Goal: Information Seeking & Learning: Understand process/instructions

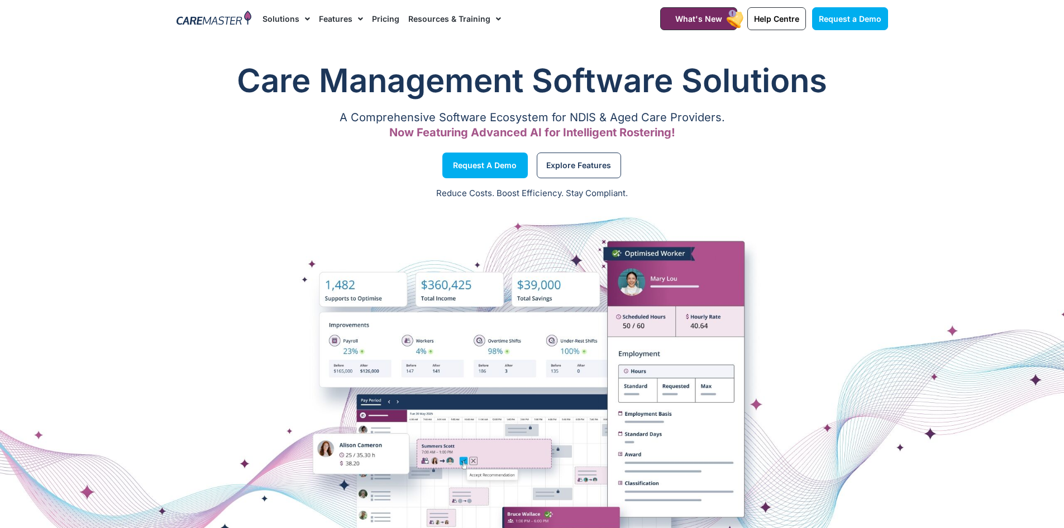
click at [459, 21] on link "Resources & Training" at bounding box center [454, 18] width 93 height 37
click at [461, 20] on link "Resources & Training" at bounding box center [454, 18] width 93 height 37
click at [438, 80] on link "Help Centre" at bounding box center [484, 77] width 150 height 26
click at [390, 16] on link "Pricing" at bounding box center [385, 18] width 27 height 37
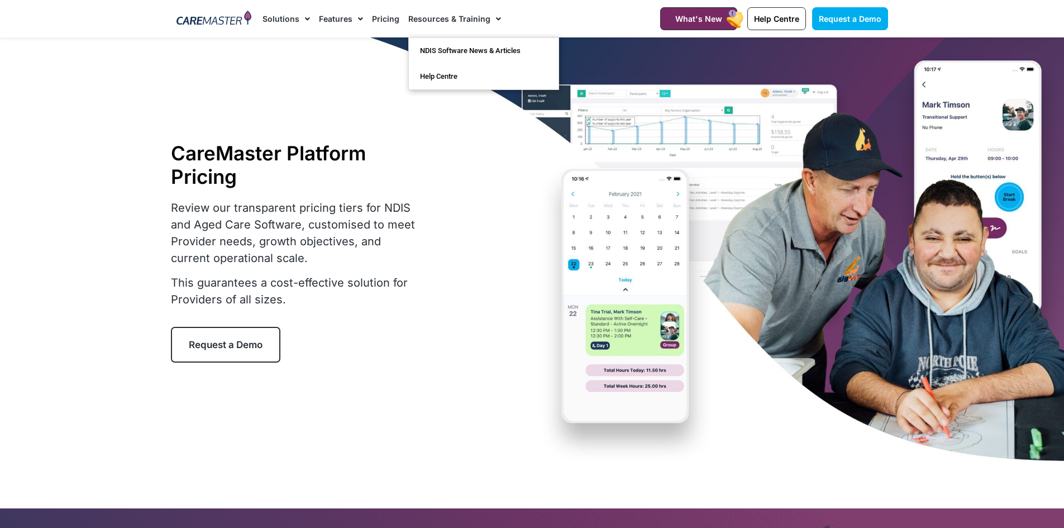
click at [454, 22] on link "Resources & Training" at bounding box center [454, 18] width 93 height 37
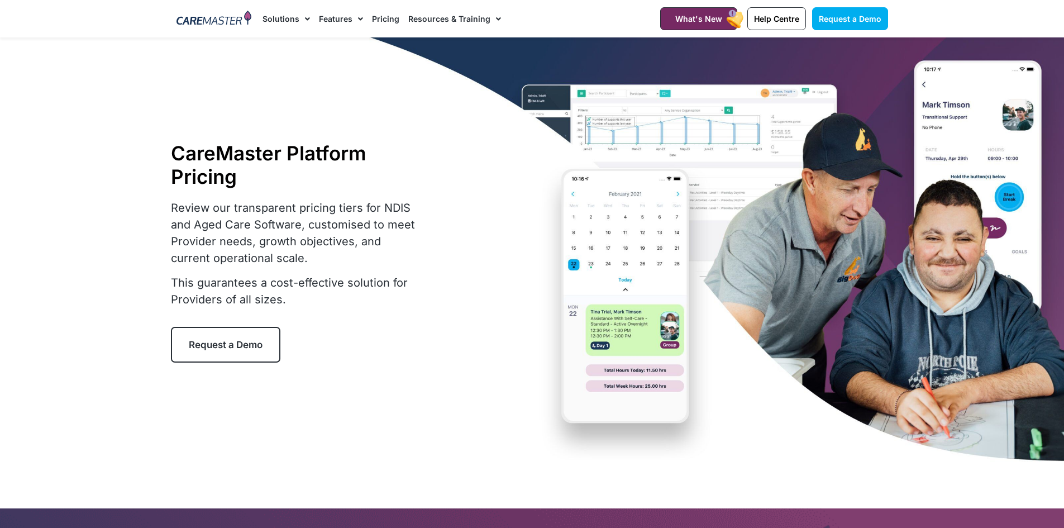
click at [449, 14] on link "Resources & Training" at bounding box center [454, 18] width 93 height 37
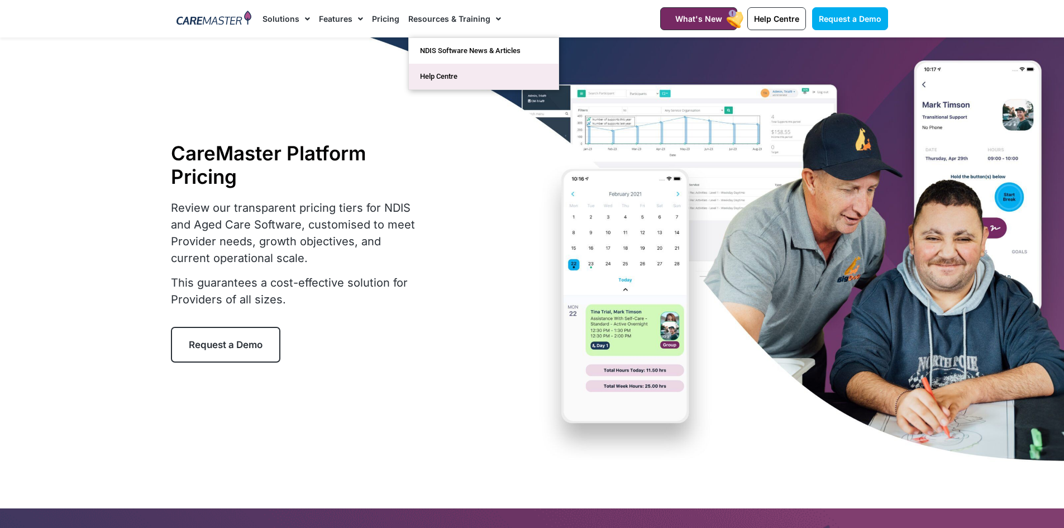
click at [437, 70] on link "Help Centre" at bounding box center [484, 77] width 150 height 26
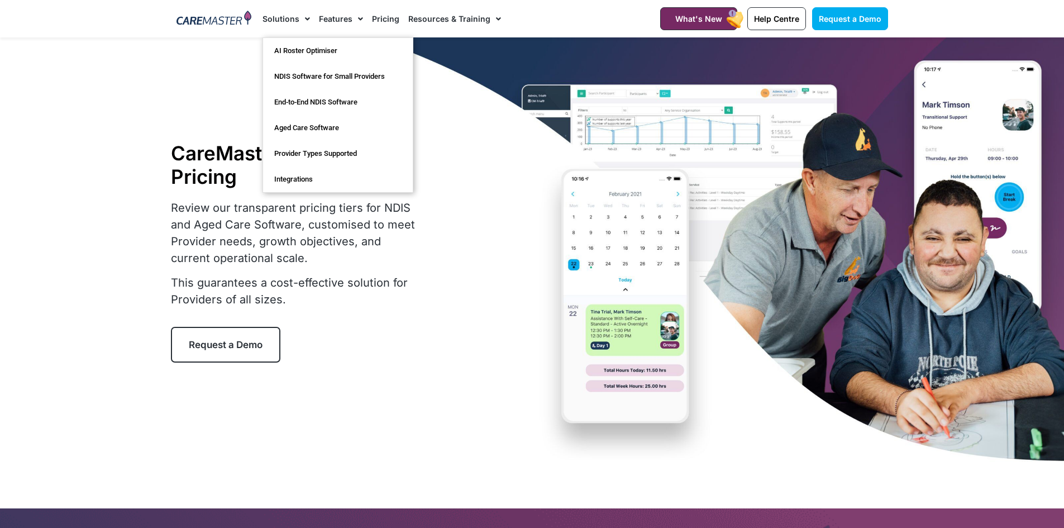
click at [281, 15] on link "Solutions" at bounding box center [286, 18] width 47 height 37
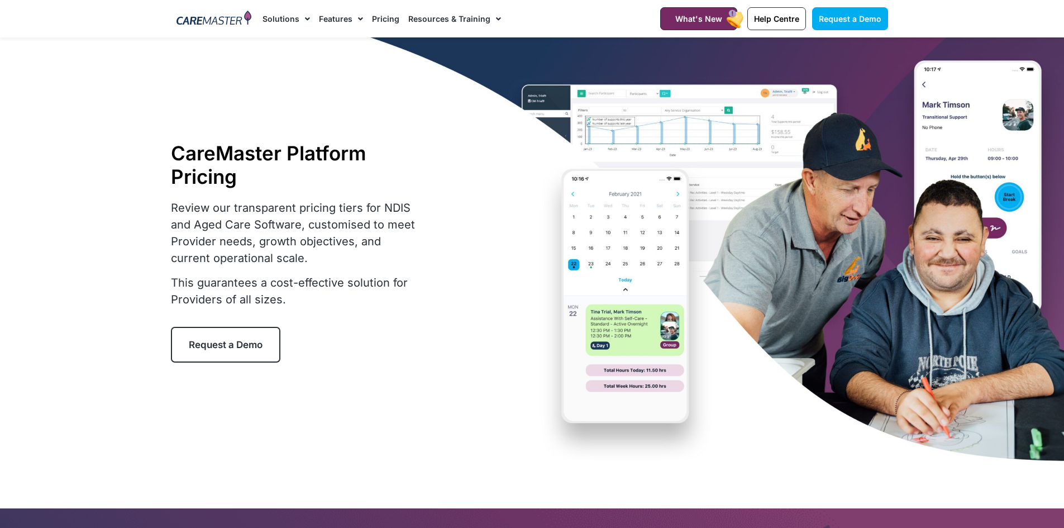
click at [281, 15] on link "Solutions" at bounding box center [286, 18] width 47 height 37
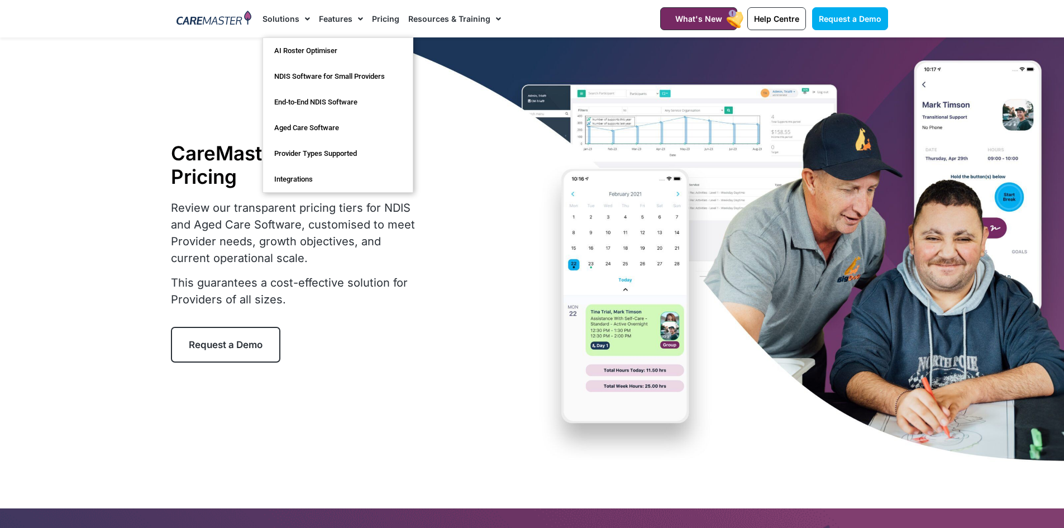
click at [451, 15] on link "Resources & Training" at bounding box center [454, 18] width 93 height 37
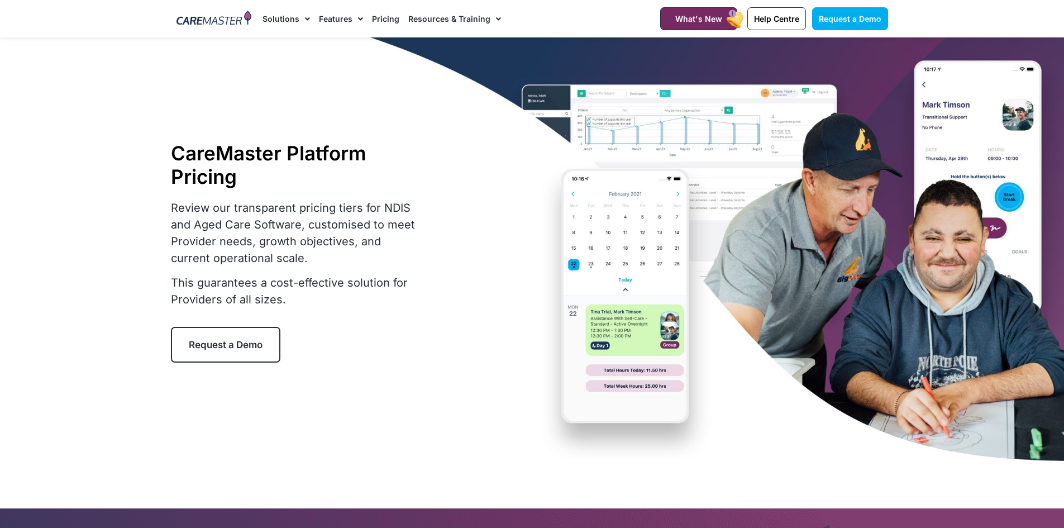
click at [451, 16] on link "Resources & Training" at bounding box center [454, 18] width 93 height 37
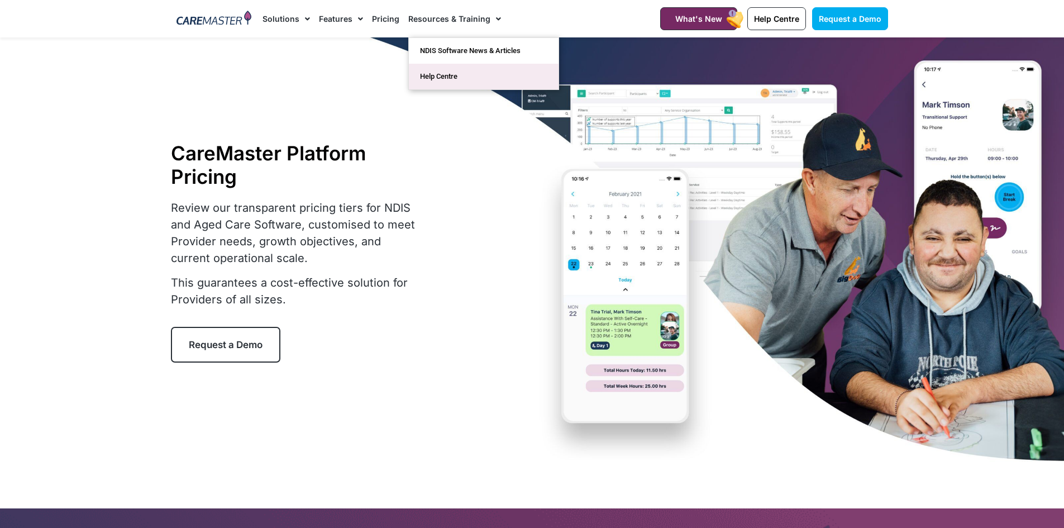
click at [440, 76] on link "Help Centre" at bounding box center [484, 77] width 150 height 26
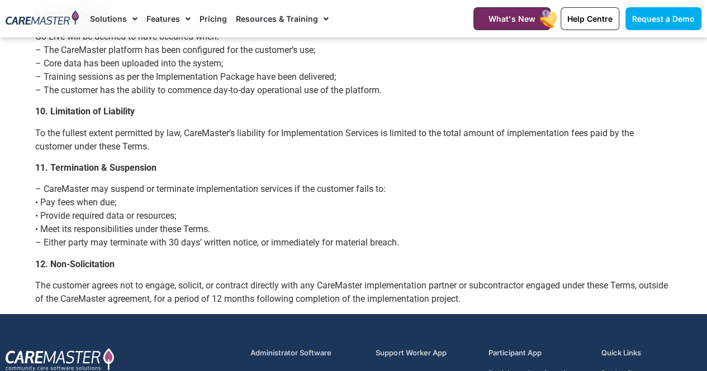
scroll to position [1340, 0]
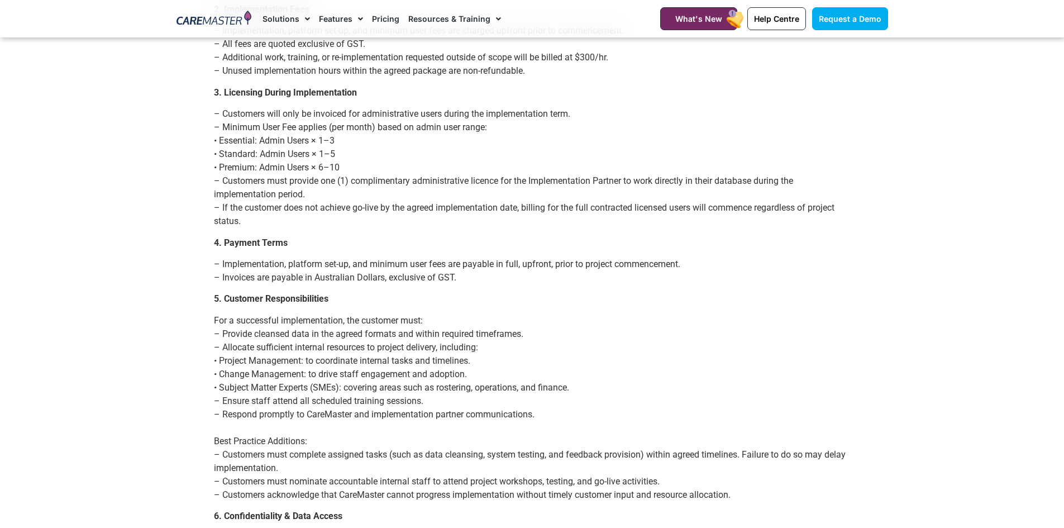
scroll to position [894, 0]
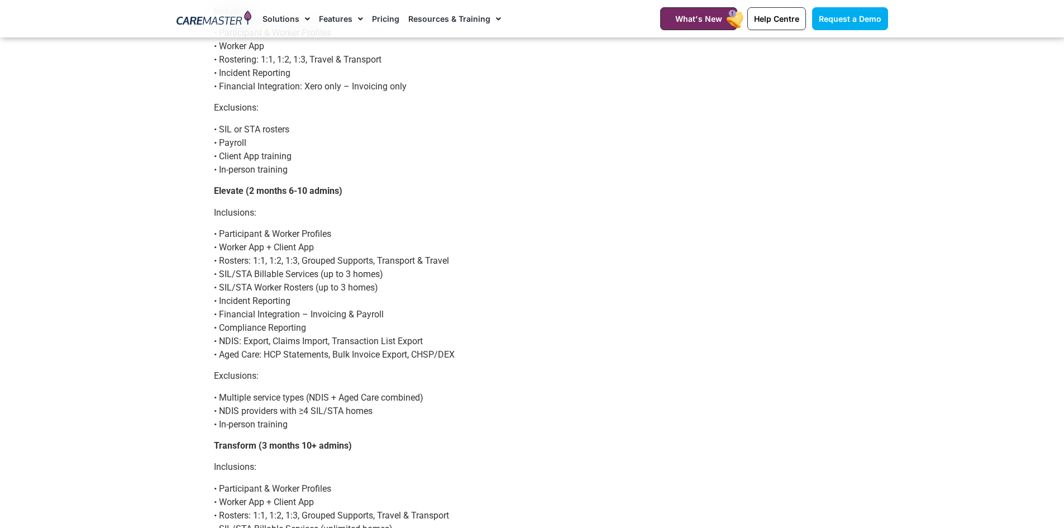
scroll to position [56, 0]
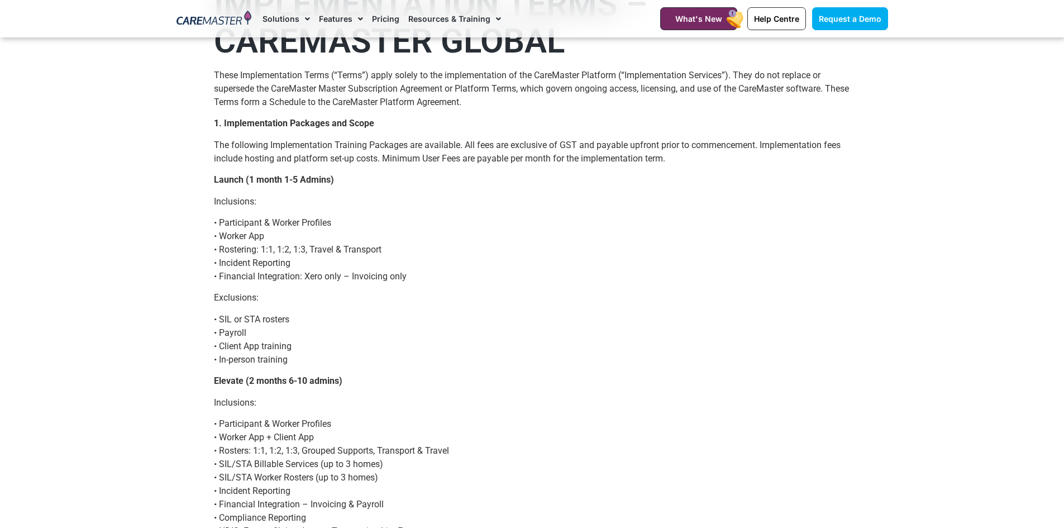
scroll to position [56, 0]
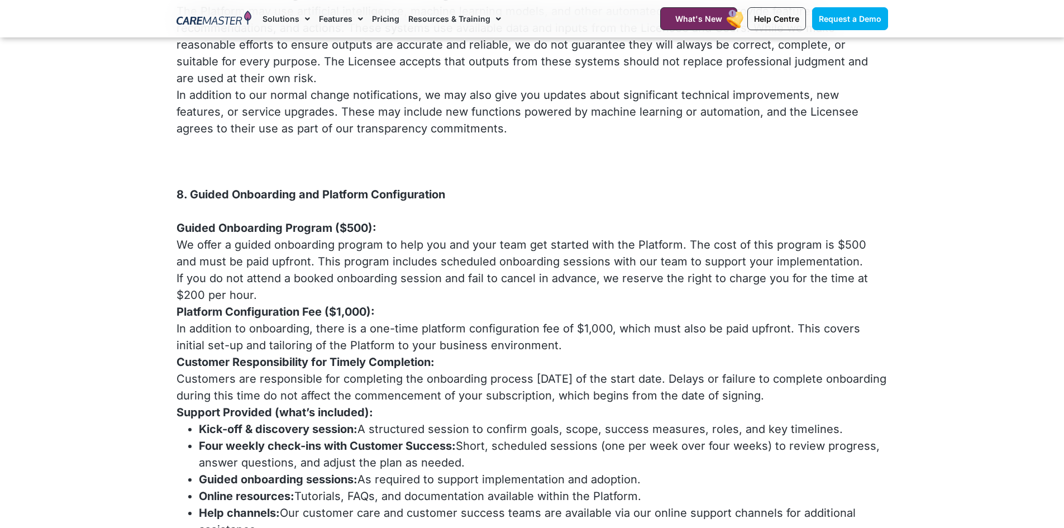
scroll to position [1452, 0]
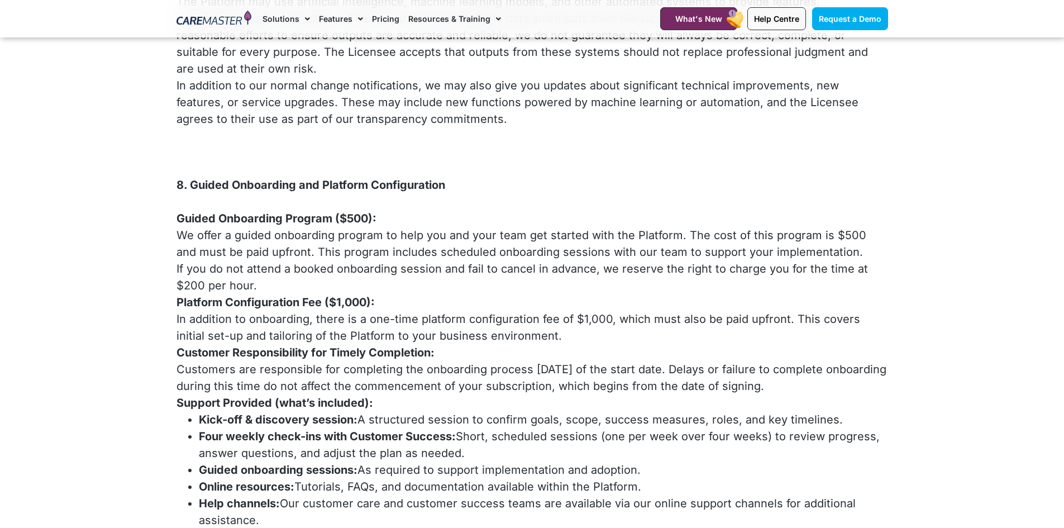
drag, startPoint x: 260, startPoint y: 270, endPoint x: 293, endPoint y: 232, distance: 51.1
click at [293, 232] on div "Guided Onboarding Program ($500): We offer a guided onboarding program to help …" at bounding box center [532, 302] width 712 height 218
copy div "This program includes scheduled onboarding sessions with our team to support yo…"
